Goal: Communication & Community: Share content

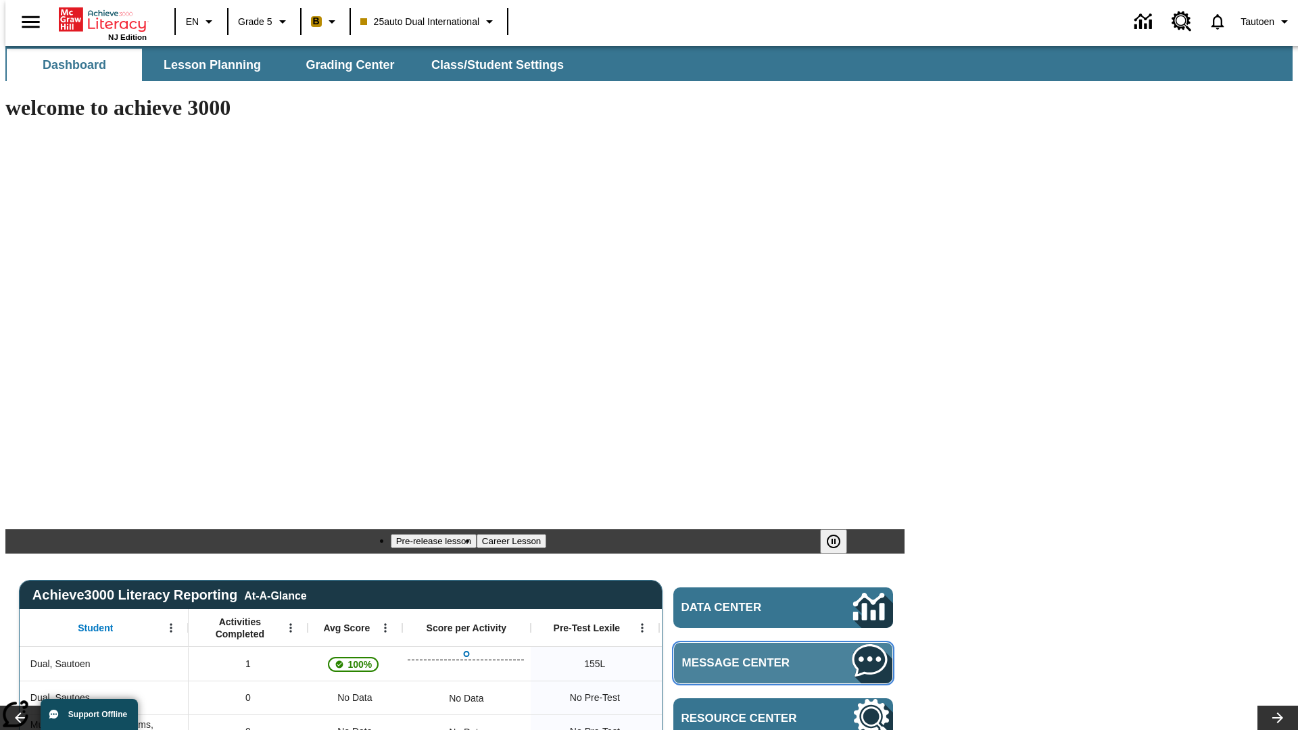
click at [787, 657] on span "Message Center" at bounding box center [747, 664] width 131 height 14
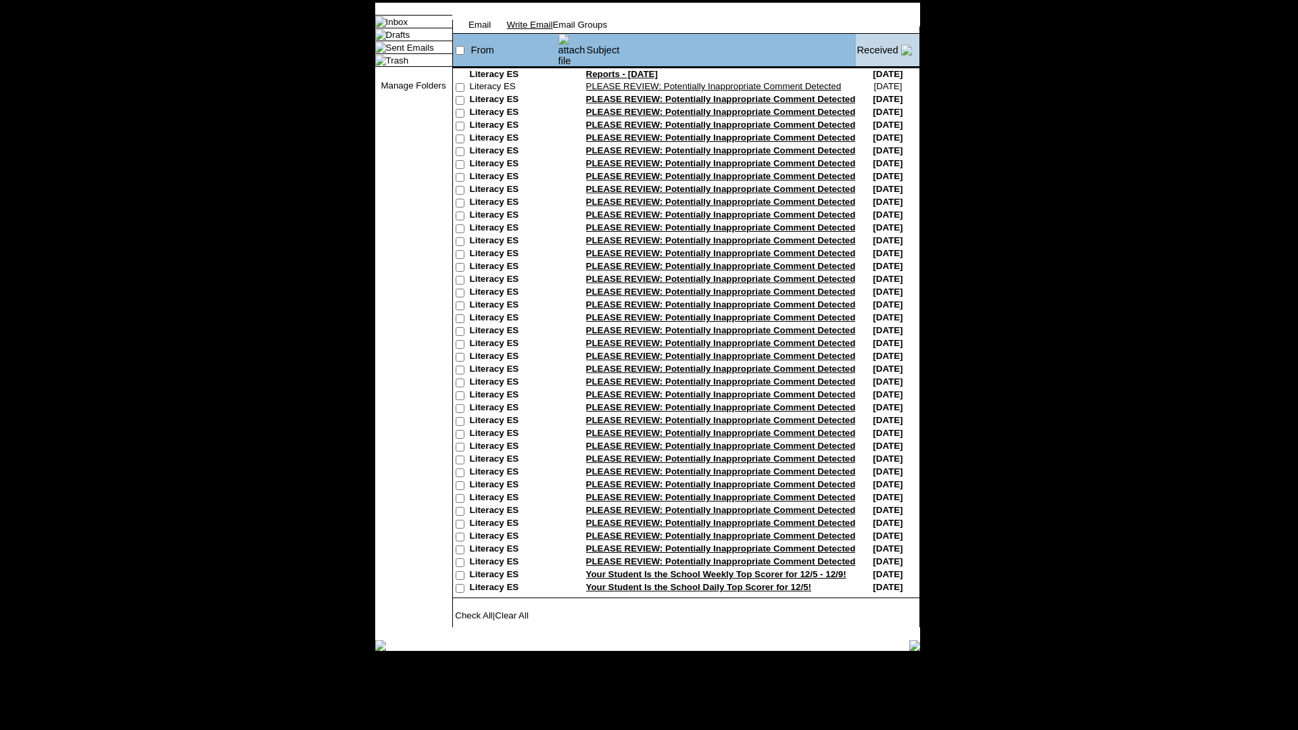
click at [553, 30] on link "Write Email" at bounding box center [530, 25] width 46 height 10
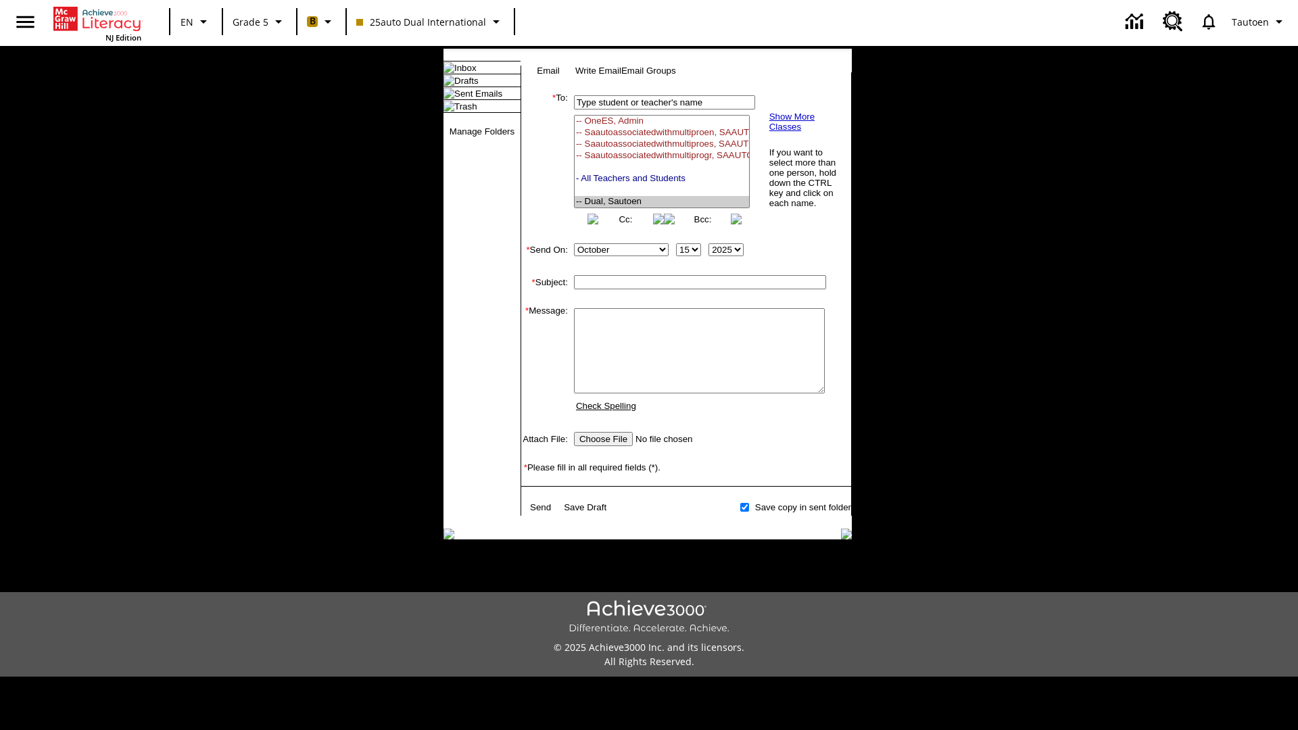
select select "U,21476361,1"
type input "Autotest-nbxUEBfEaK"
type textarea "email body message"
click at [542, 513] on link "Send" at bounding box center [540, 507] width 21 height 10
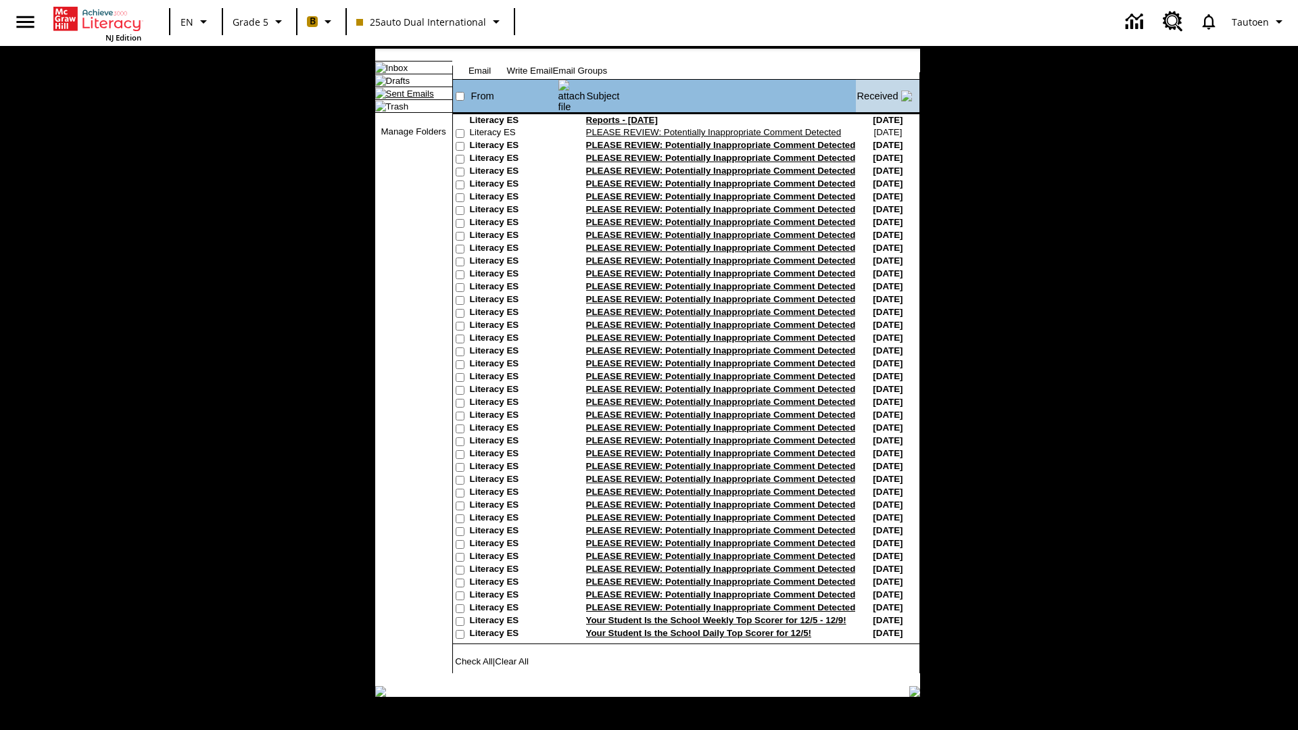
click at [399, 99] on link "Sent Emails" at bounding box center [410, 94] width 48 height 10
